Goal: Task Accomplishment & Management: Use online tool/utility

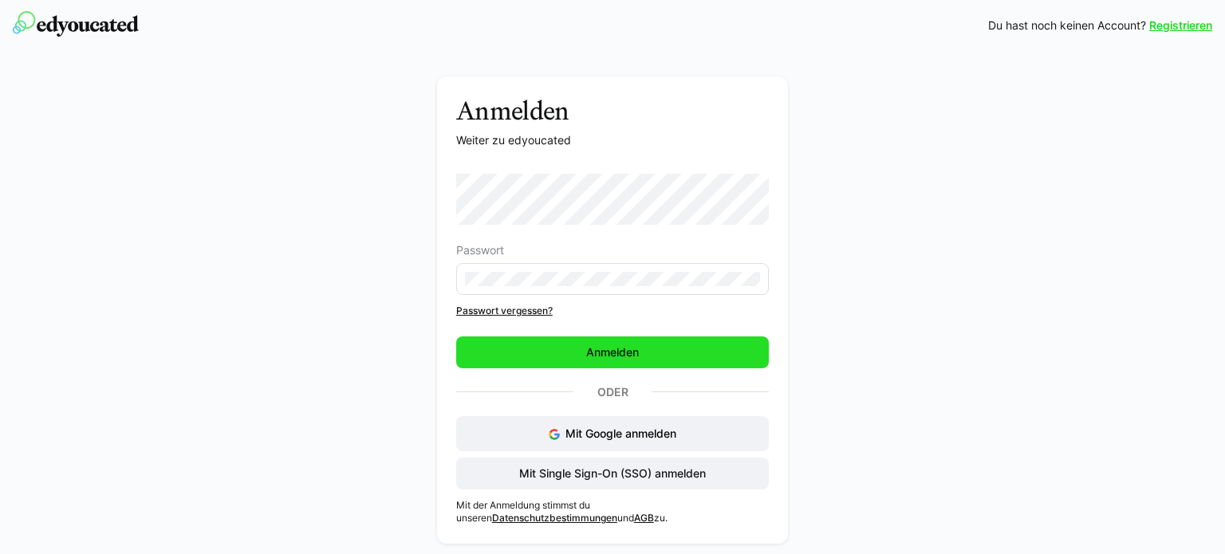
click at [614, 345] on span "Anmelden" at bounding box center [612, 353] width 57 height 16
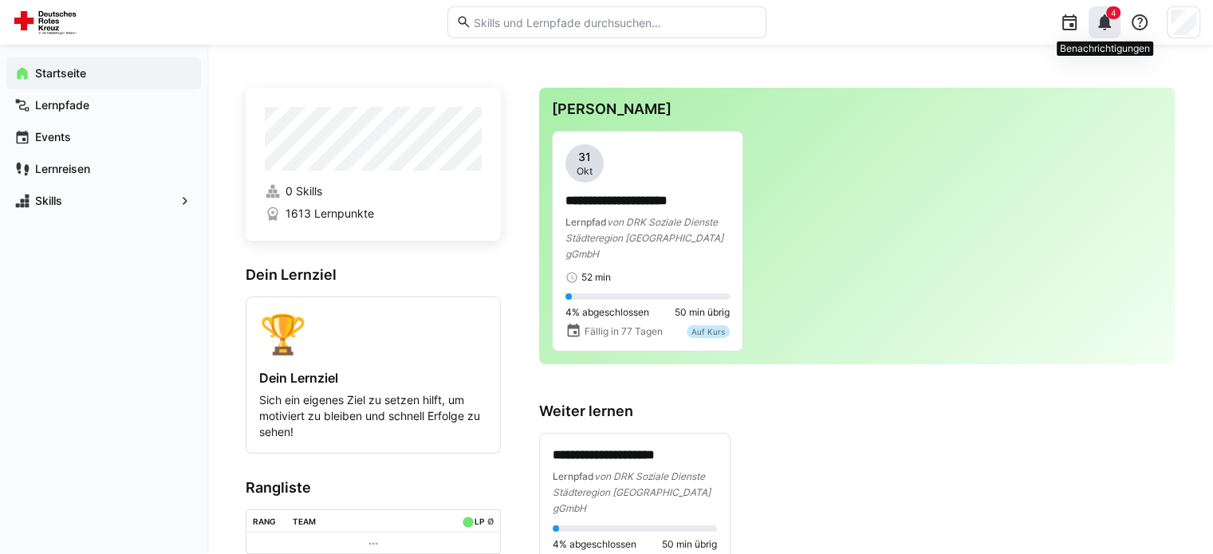
click at [1105, 26] on eds-icon at bounding box center [1104, 22] width 19 height 19
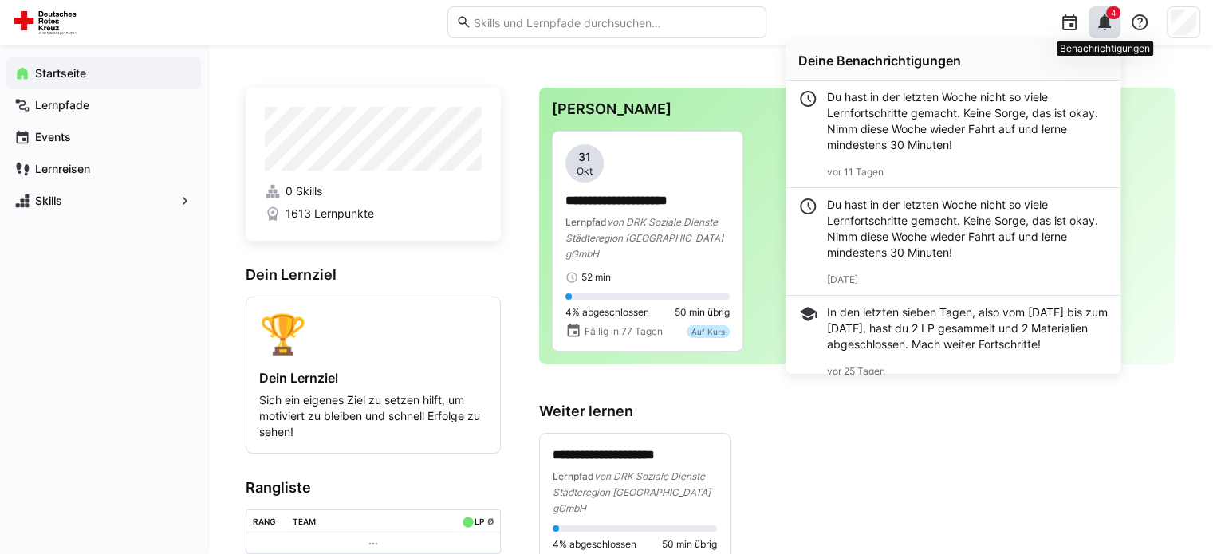
click at [1103, 26] on eds-icon at bounding box center [1104, 22] width 19 height 19
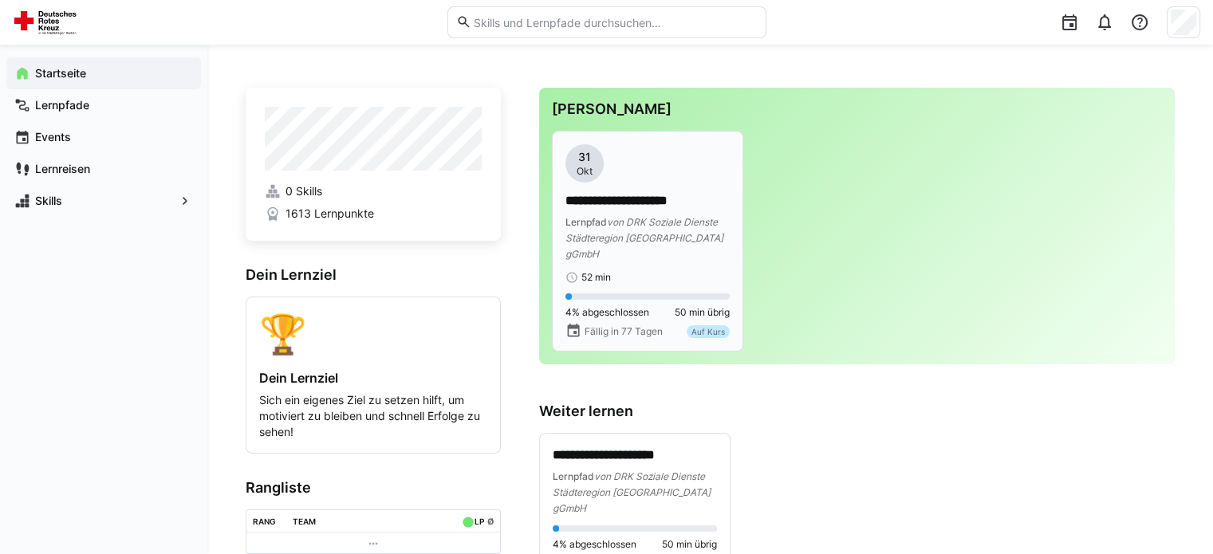
click at [644, 224] on span "von DRK Soziale Dienste Städteregion Aachen gGmbH" at bounding box center [645, 238] width 158 height 44
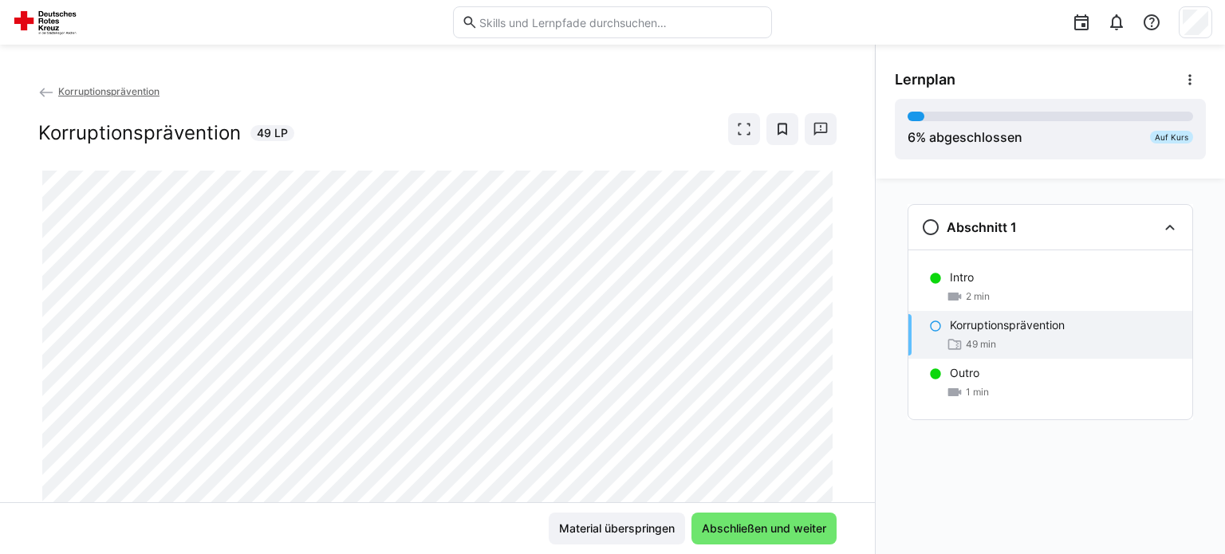
scroll to position [50, 0]
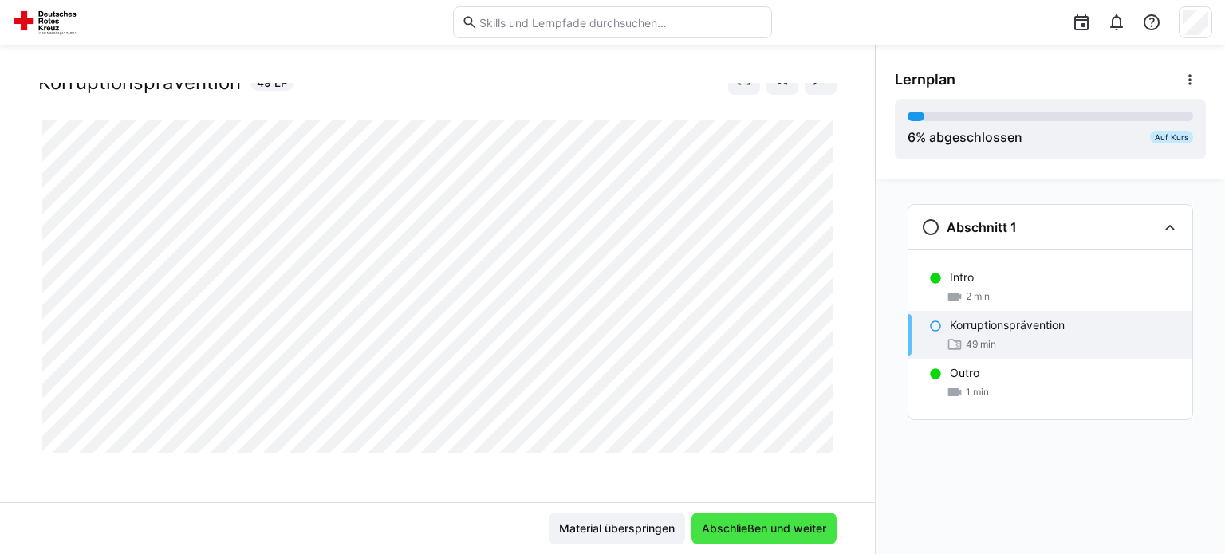
click at [746, 537] on span "Abschließen und weiter" at bounding box center [764, 529] width 145 height 32
